Goal: Ask a question

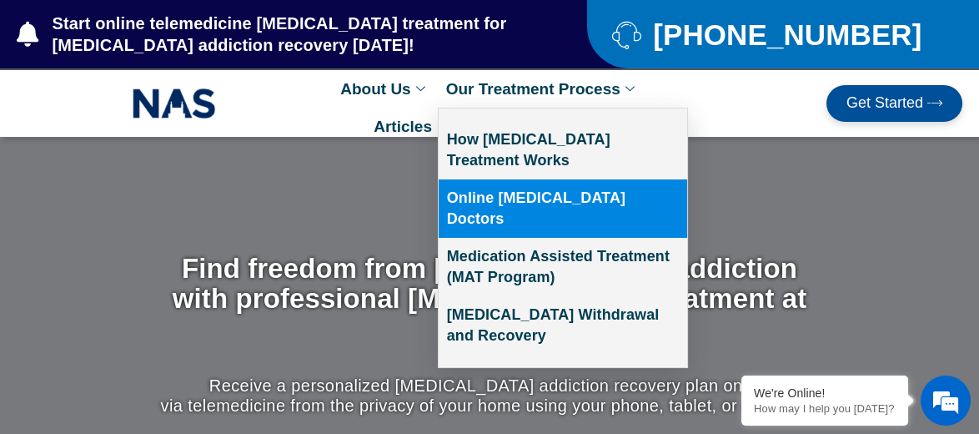
click at [586, 191] on link "Online [MEDICAL_DATA] Doctors" at bounding box center [563, 208] width 249 height 58
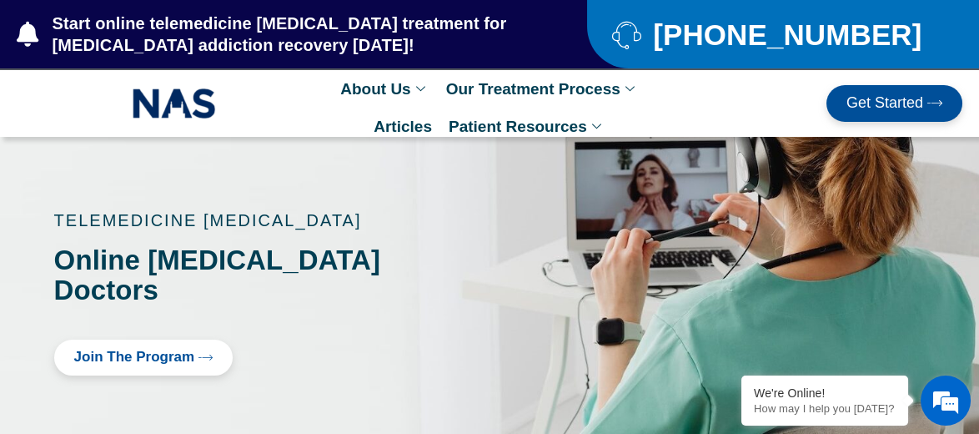
click at [952, 392] on em at bounding box center [945, 400] width 45 height 45
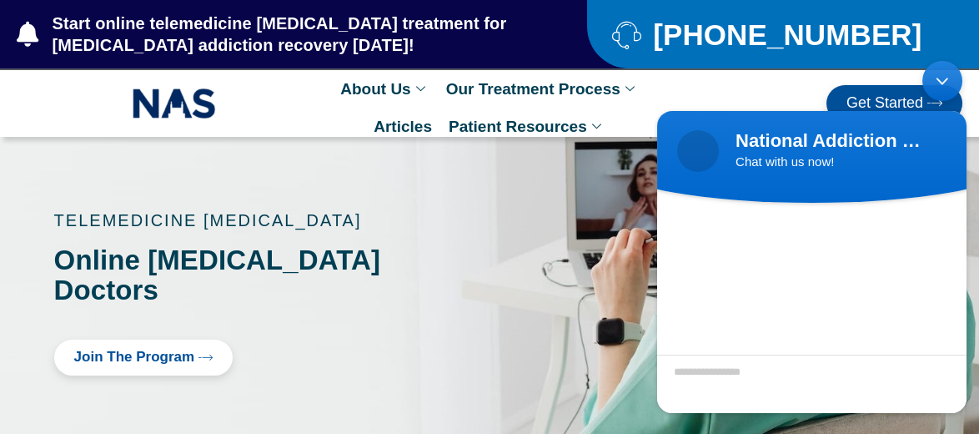
scroll to position [108, 0]
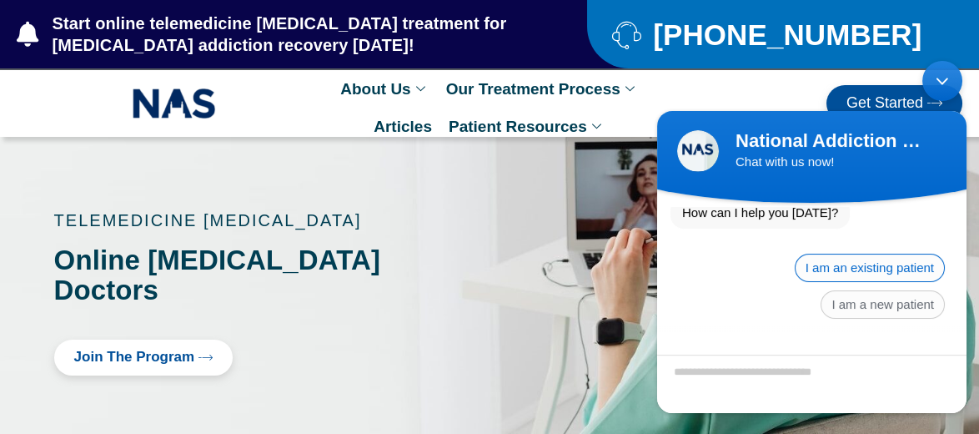
click at [887, 260] on span "I am an existing patient" at bounding box center [870, 268] width 150 height 28
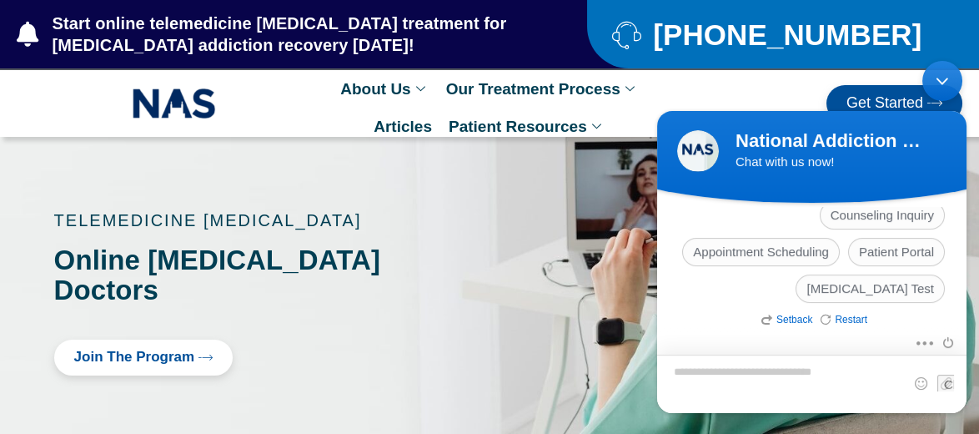
scroll to position [269, 0]
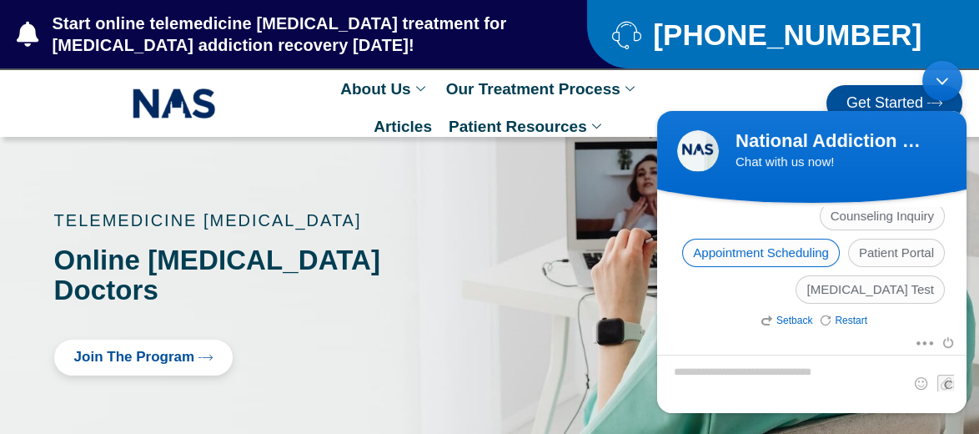
click at [786, 251] on span "Appointment Scheduling" at bounding box center [761, 253] width 158 height 28
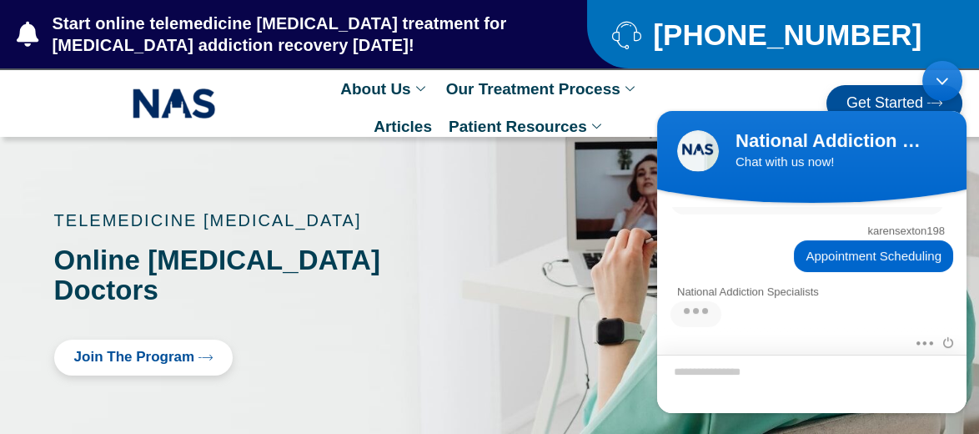
scroll to position [536, 0]
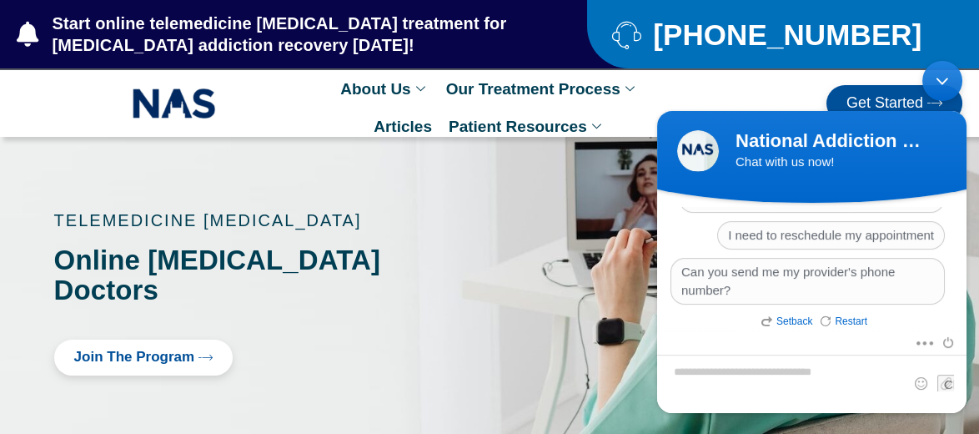
drag, startPoint x: 967, startPoint y: 339, endPoint x: 967, endPoint y: 313, distance: 25.9
click at [967, 313] on body "National Addiction Specialists Chat with us now! National Addiction Specialists…" at bounding box center [812, 237] width 326 height 369
click at [699, 225] on div "I can't reach my provider My provider won't call or text me back When is my nex…" at bounding box center [812, 193] width 283 height 239
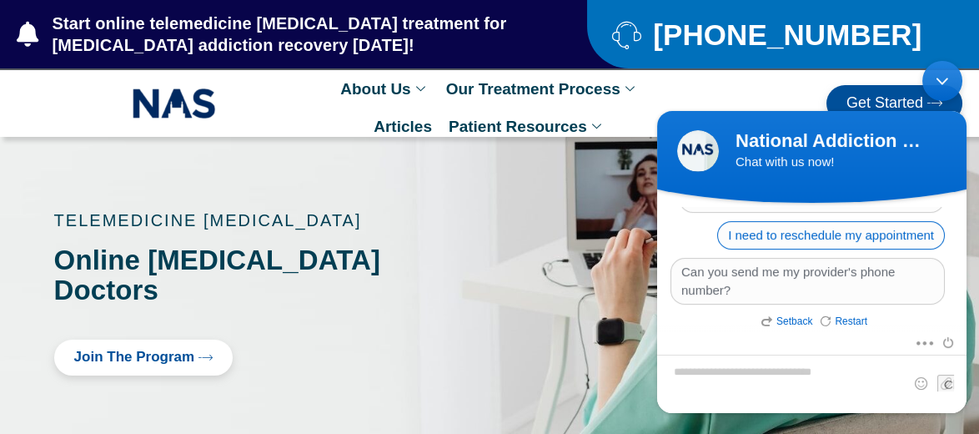
click at [861, 228] on span "I need to reschedule my appointment" at bounding box center [831, 235] width 228 height 28
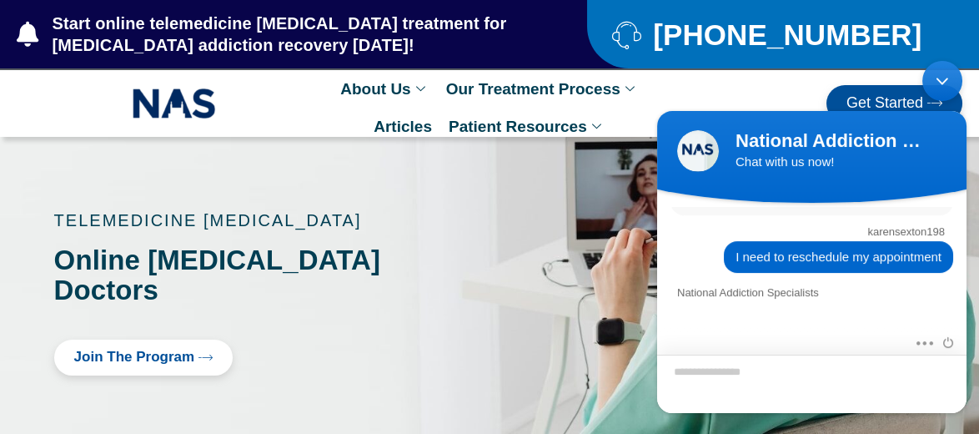
scroll to position [709, 0]
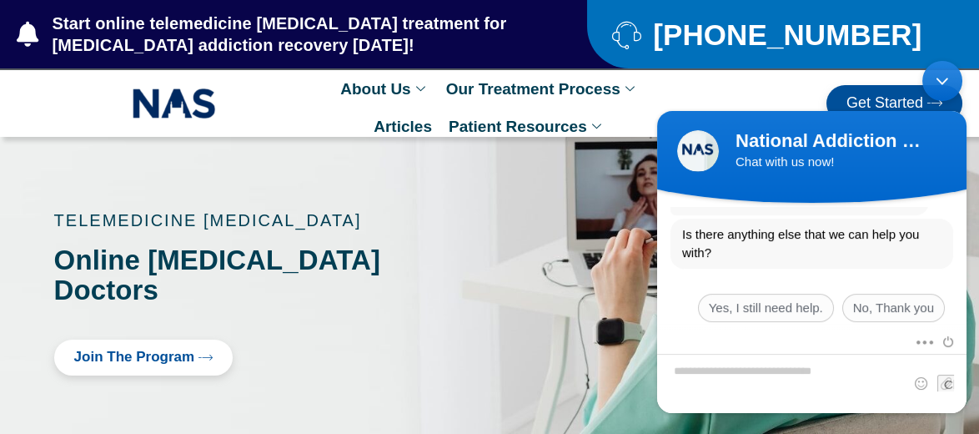
click at [967, 320] on div "National Addiction Specialists Welcome to National Addiction Specialists! How c…" at bounding box center [811, 269] width 309 height 125
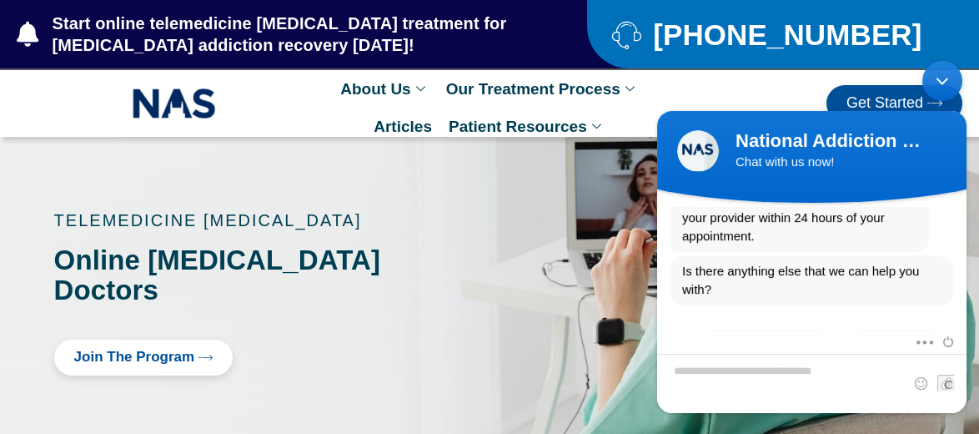
scroll to position [676, 0]
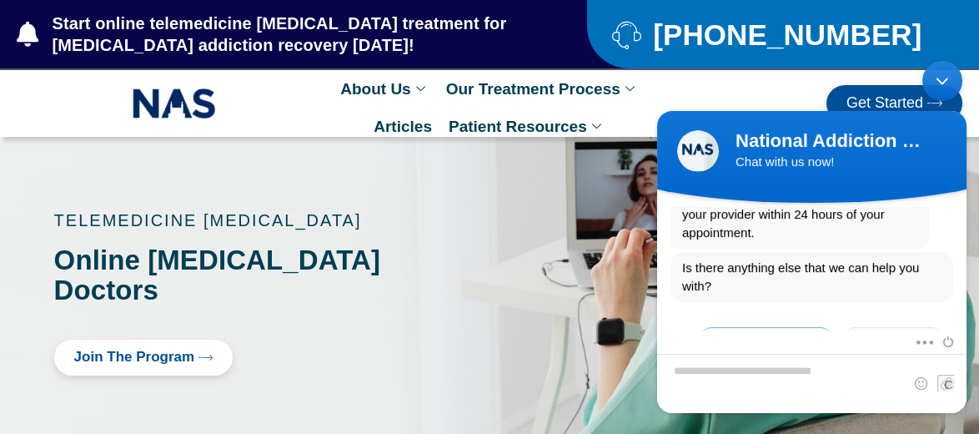
click at [801, 327] on span "Yes, I still need help." at bounding box center [766, 341] width 136 height 28
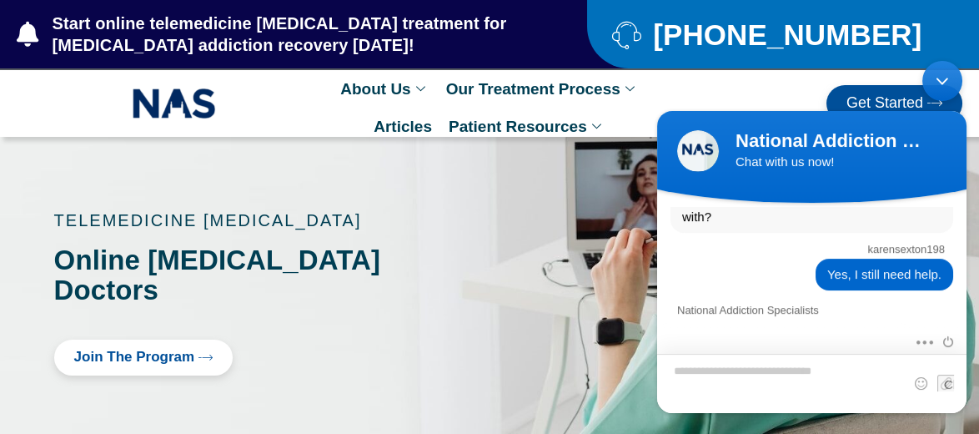
scroll to position [1005, 0]
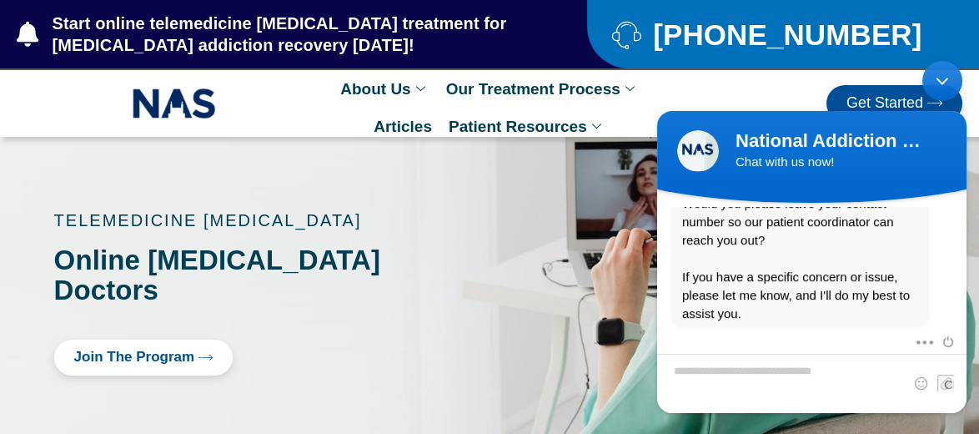
drag, startPoint x: 801, startPoint y: 316, endPoint x: 777, endPoint y: 368, distance: 56.7
click at [777, 368] on section "National Addiction Specialists Welcome to National Addiction Specialists! How c…" at bounding box center [811, 308] width 309 height 210
click at [760, 367] on textarea "Type your message and hit 'Enter'" at bounding box center [811, 383] width 309 height 59
type textarea "**********"
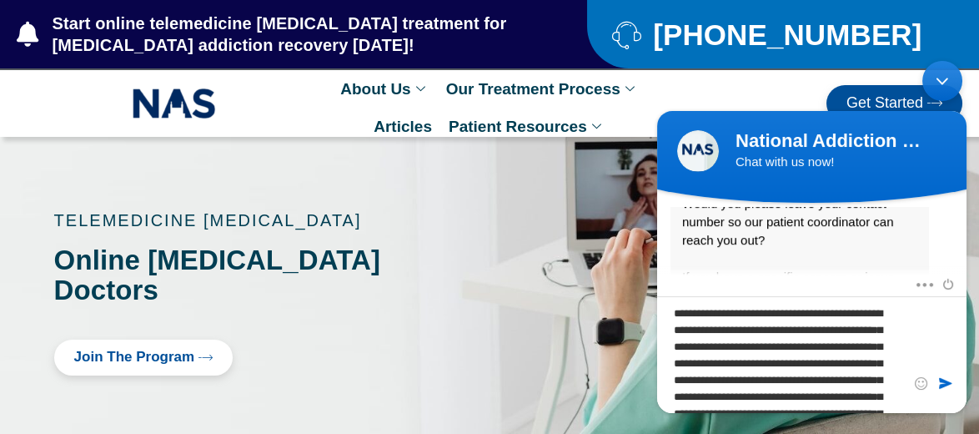
drag, startPoint x: 945, startPoint y: 375, endPoint x: 952, endPoint y: 384, distance: 11.3
click at [952, 384] on span at bounding box center [945, 382] width 17 height 17
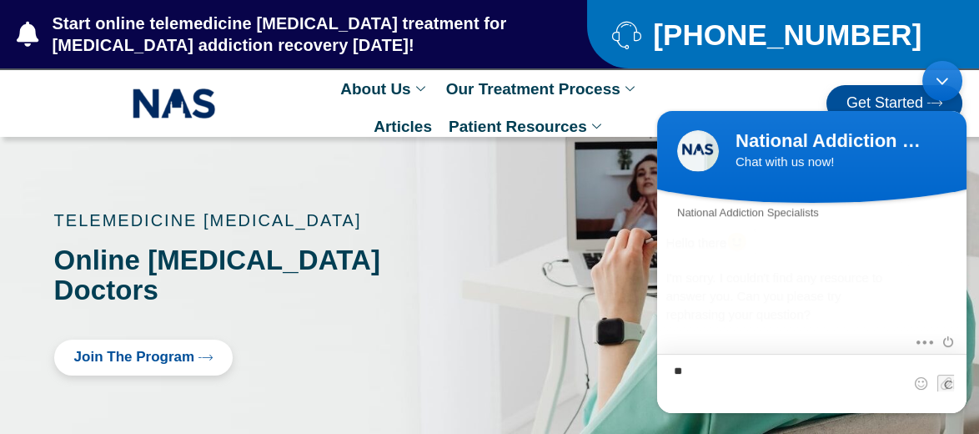
scroll to position [1584, 0]
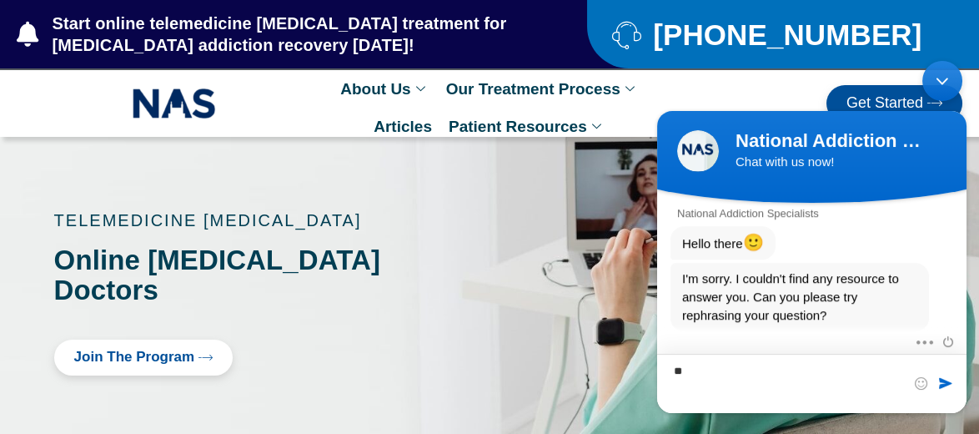
type textarea "*"
type textarea "**********"
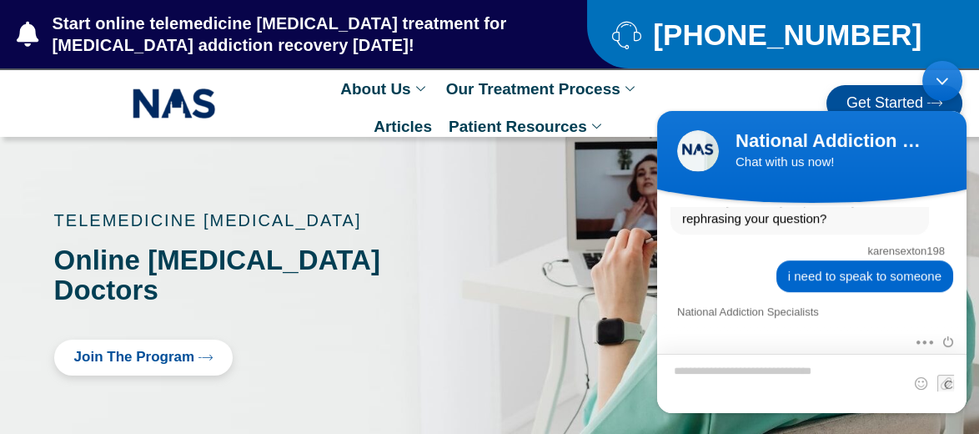
scroll to position [1779, 0]
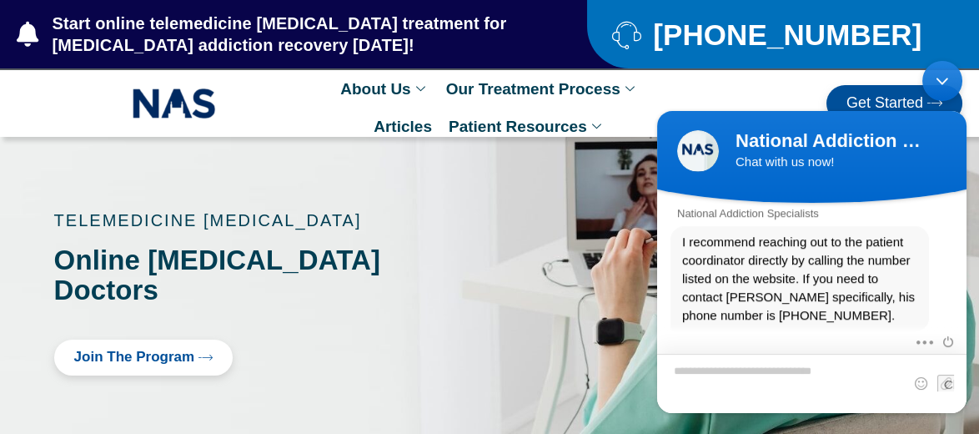
click at [871, 383] on textarea "Type your message and hit 'Enter'" at bounding box center [811, 383] width 309 height 59
click at [928, 226] on div "I recommend reaching out to the patient coordinator directly by calling the num…" at bounding box center [812, 278] width 283 height 105
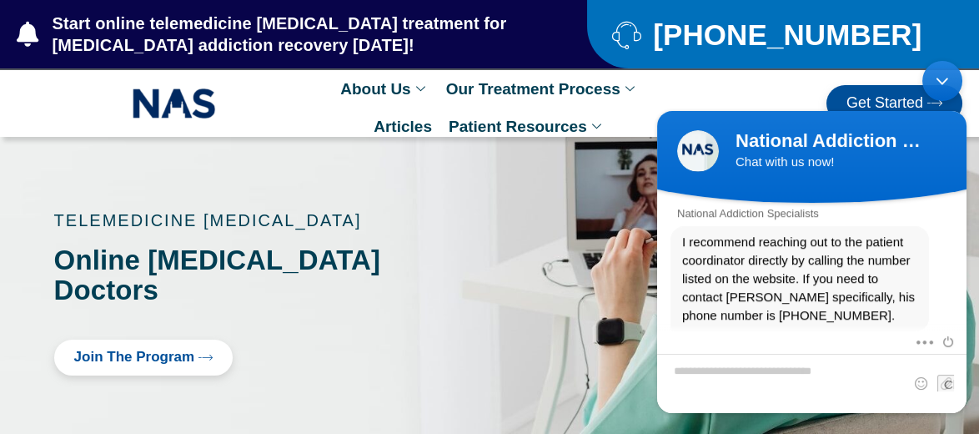
click at [928, 226] on div "I recommend reaching out to the patient coordinator directly by calling the num…" at bounding box center [812, 278] width 283 height 105
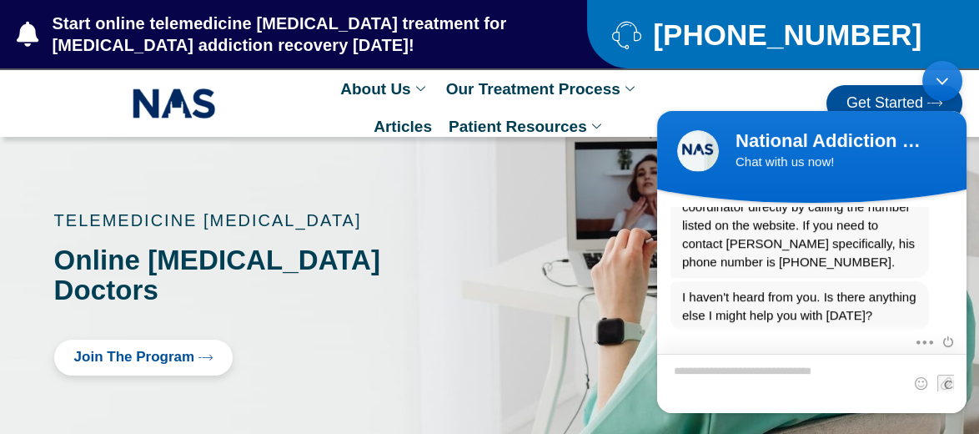
click at [790, 375] on textarea "Type your message and hit 'Enter'" at bounding box center [811, 383] width 309 height 59
type textarea "**********"
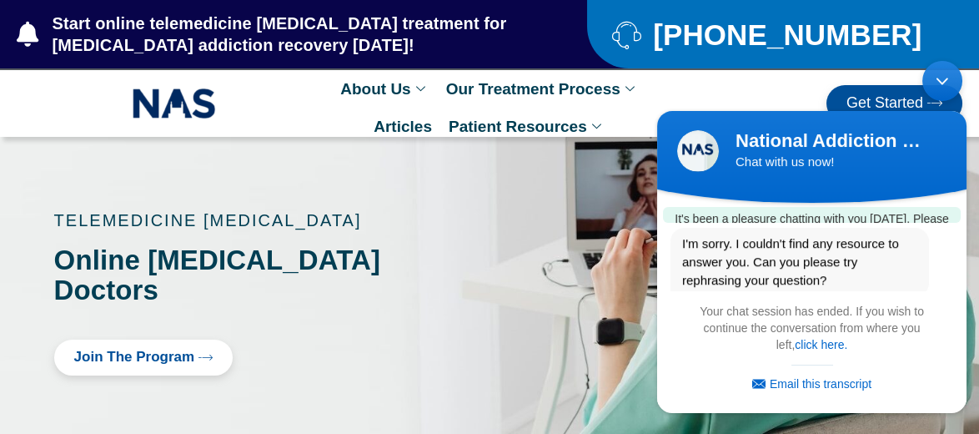
scroll to position [2344, 0]
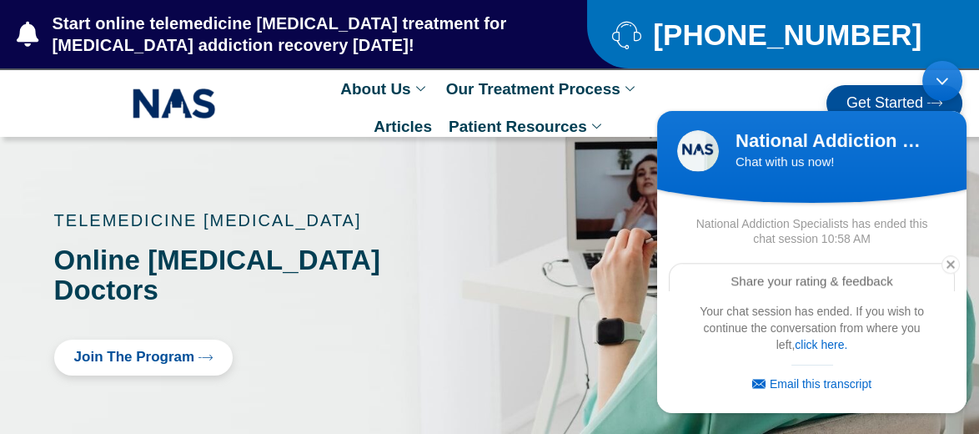
scroll to position [2310, 0]
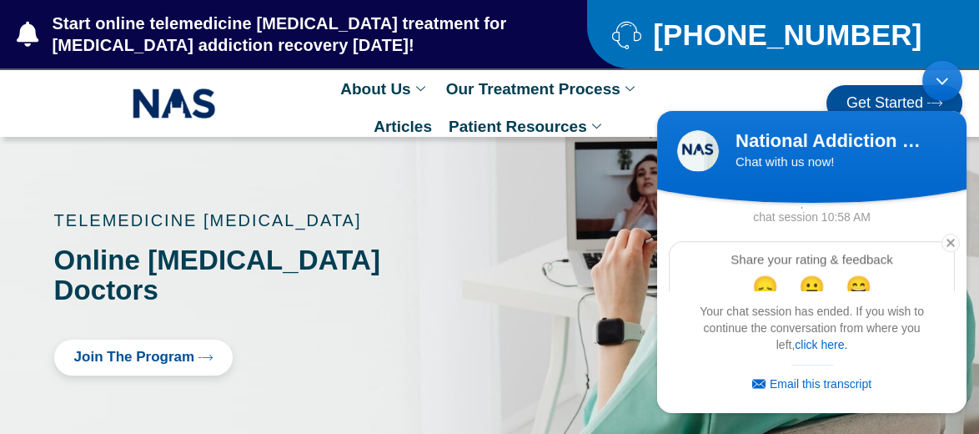
click at [934, 70] on div "Minimize live chat window" at bounding box center [942, 81] width 40 height 40
